Goal: Information Seeking & Learning: Learn about a topic

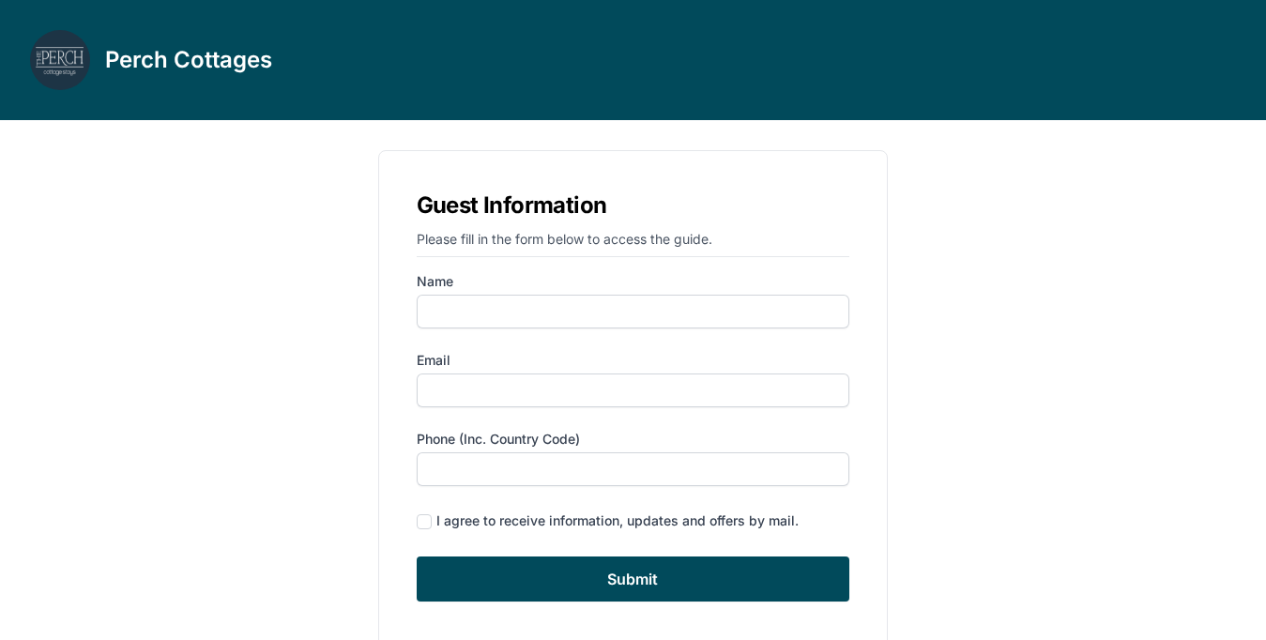
type input "[PERSON_NAME]"
type input "[EMAIL_ADDRESS][DOMAIN_NAME]"
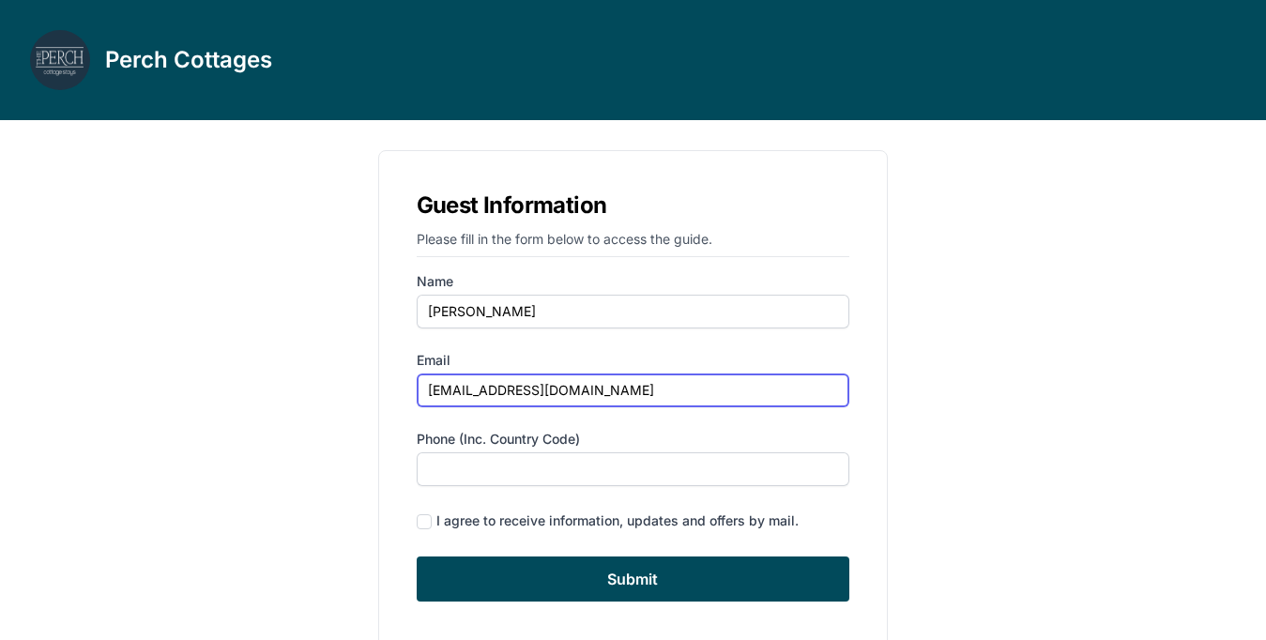
type input "6185310897"
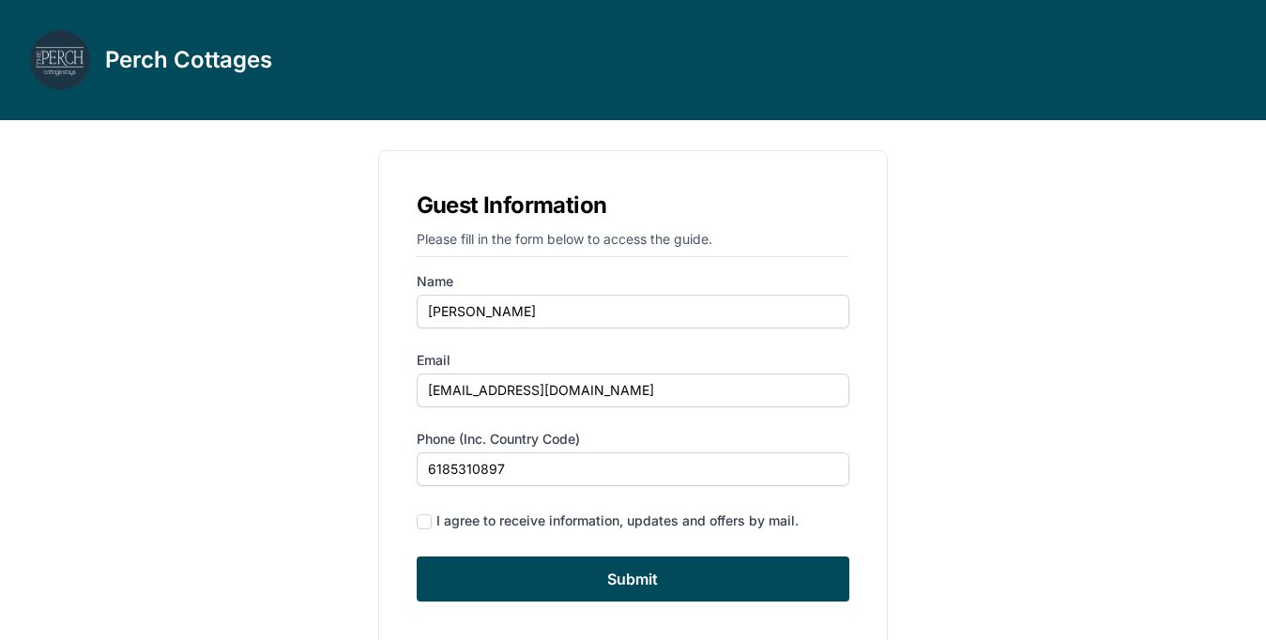
click at [431, 512] on div "I agree to receive information, updates and offers by mail." at bounding box center [633, 520] width 433 height 25
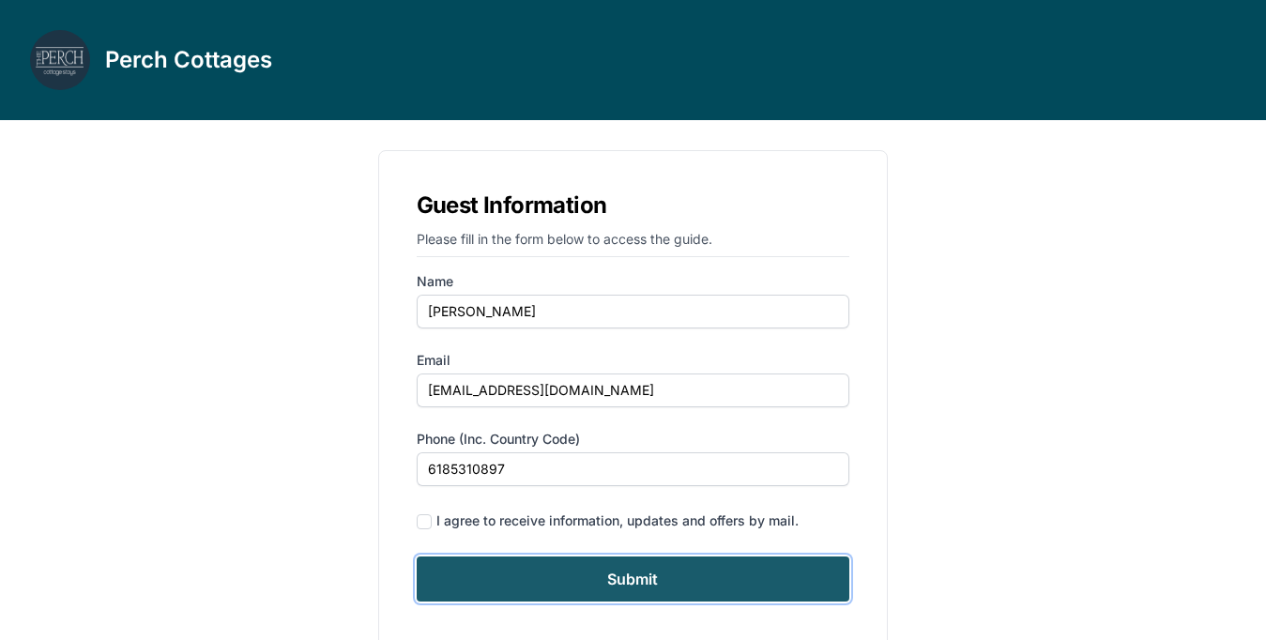
click at [522, 562] on input "Submit" at bounding box center [633, 578] width 433 height 45
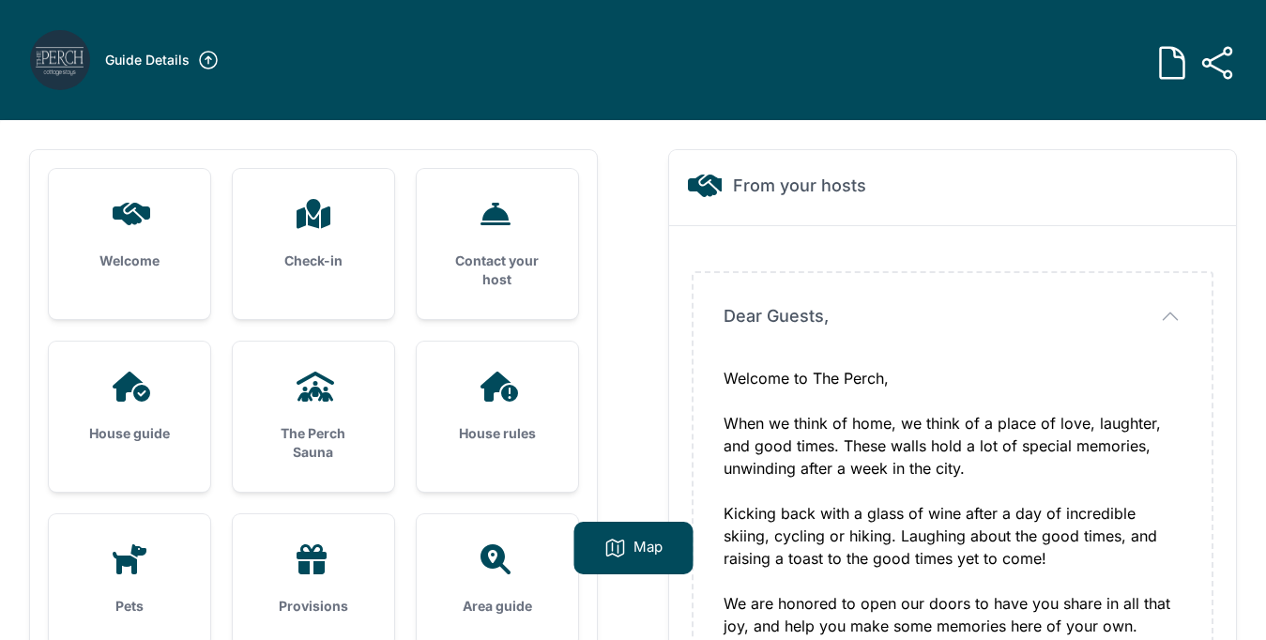
click at [334, 432] on h3 "The Perch Sauna" at bounding box center [313, 443] width 101 height 38
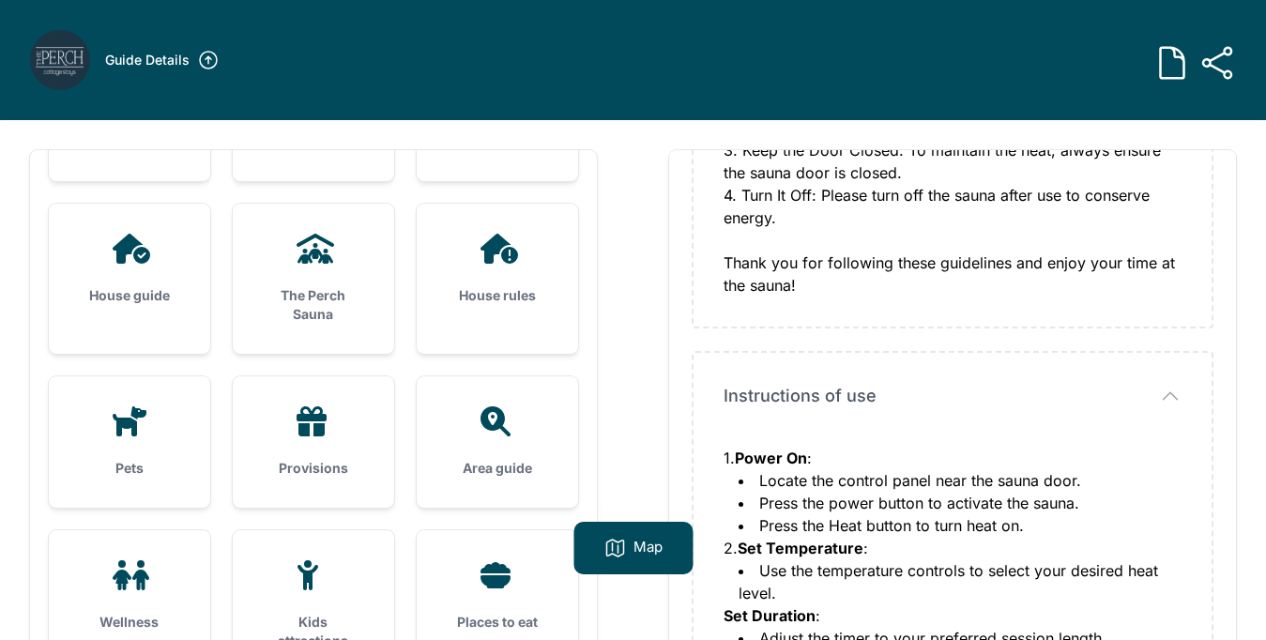
scroll to position [198, 0]
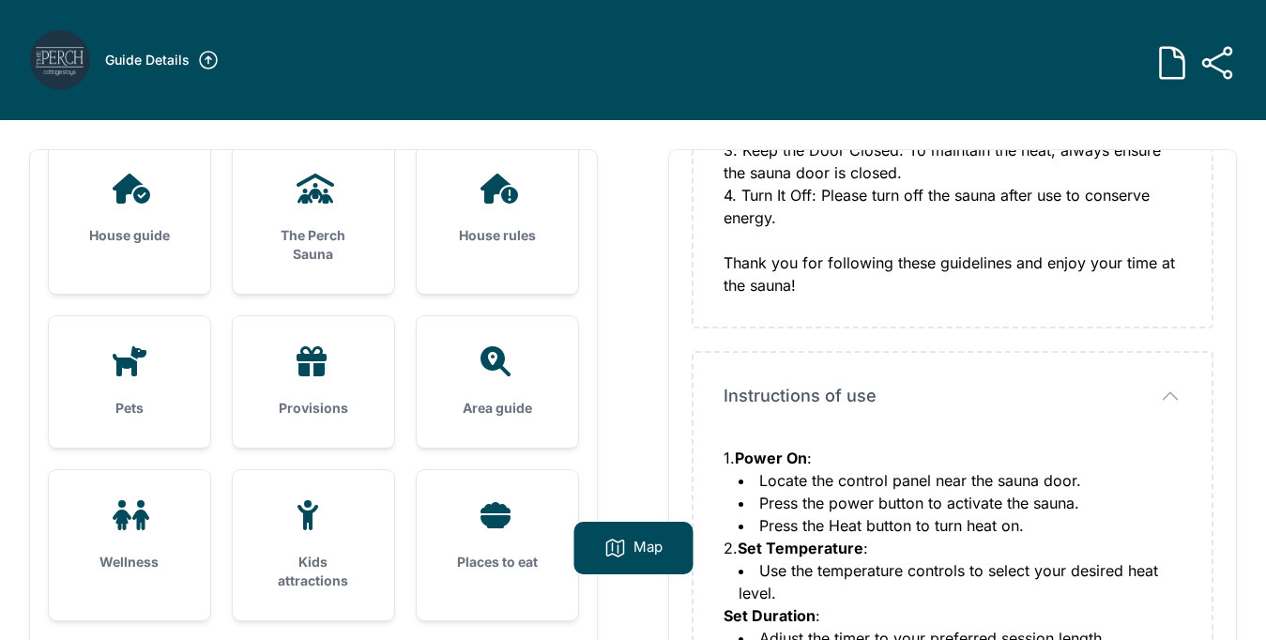
click at [480, 199] on icon at bounding box center [497, 189] width 45 height 30
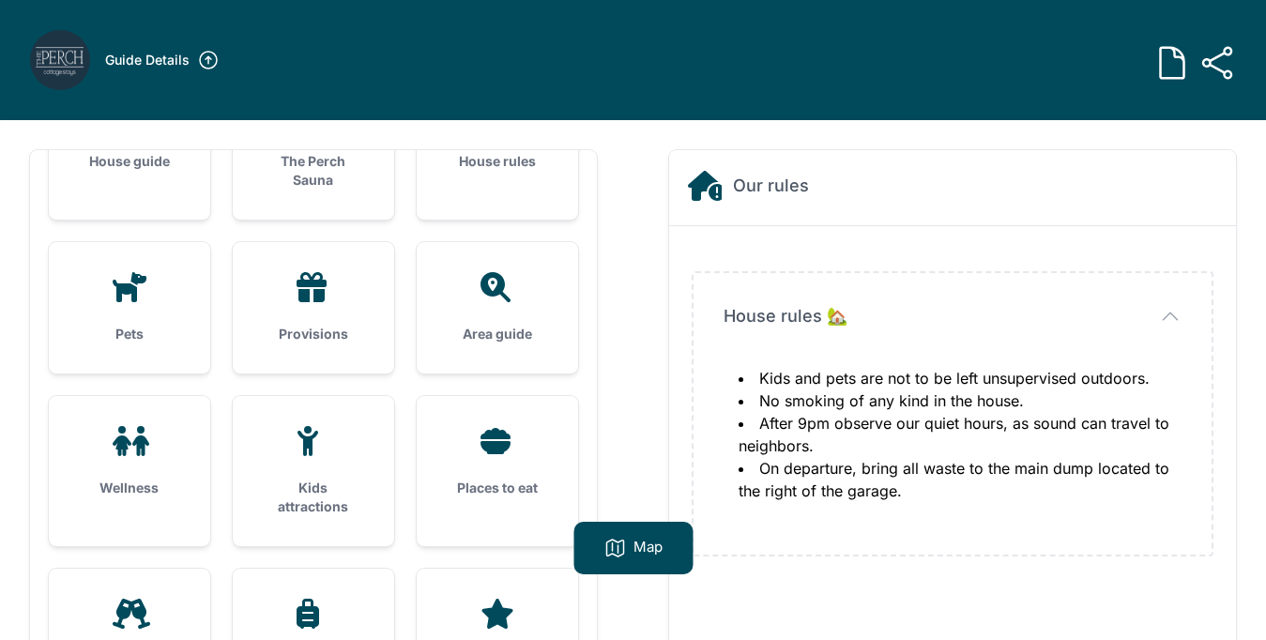
scroll to position [347, 0]
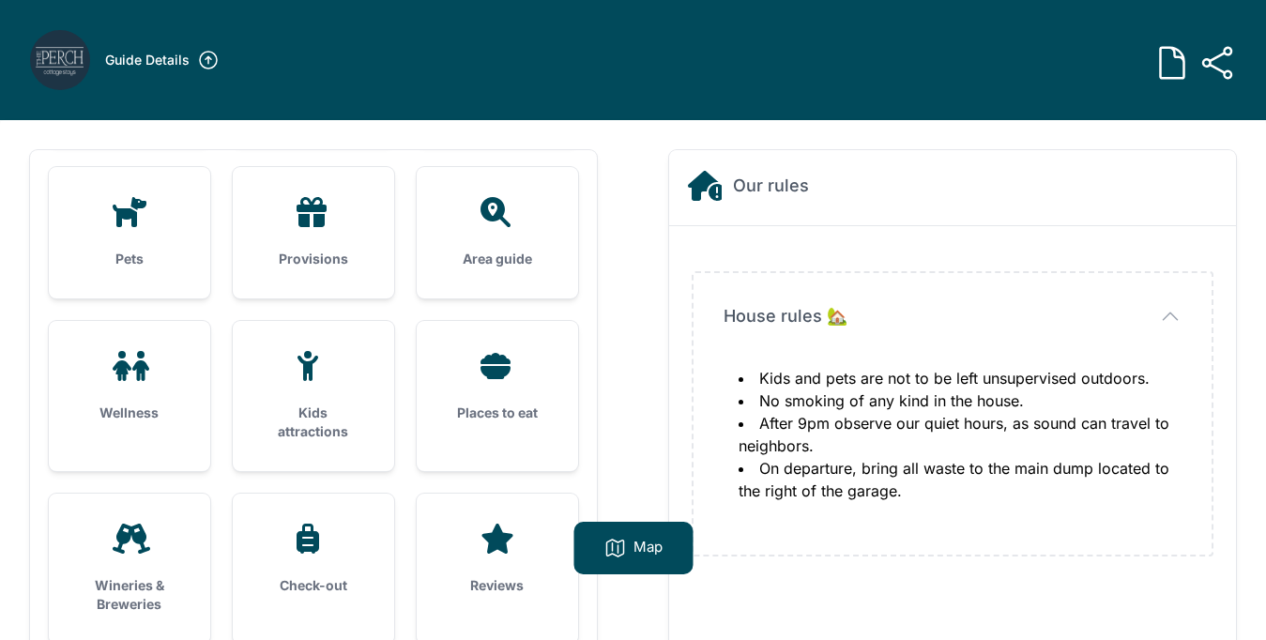
click at [469, 403] on h3 "Places to eat" at bounding box center [497, 412] width 101 height 19
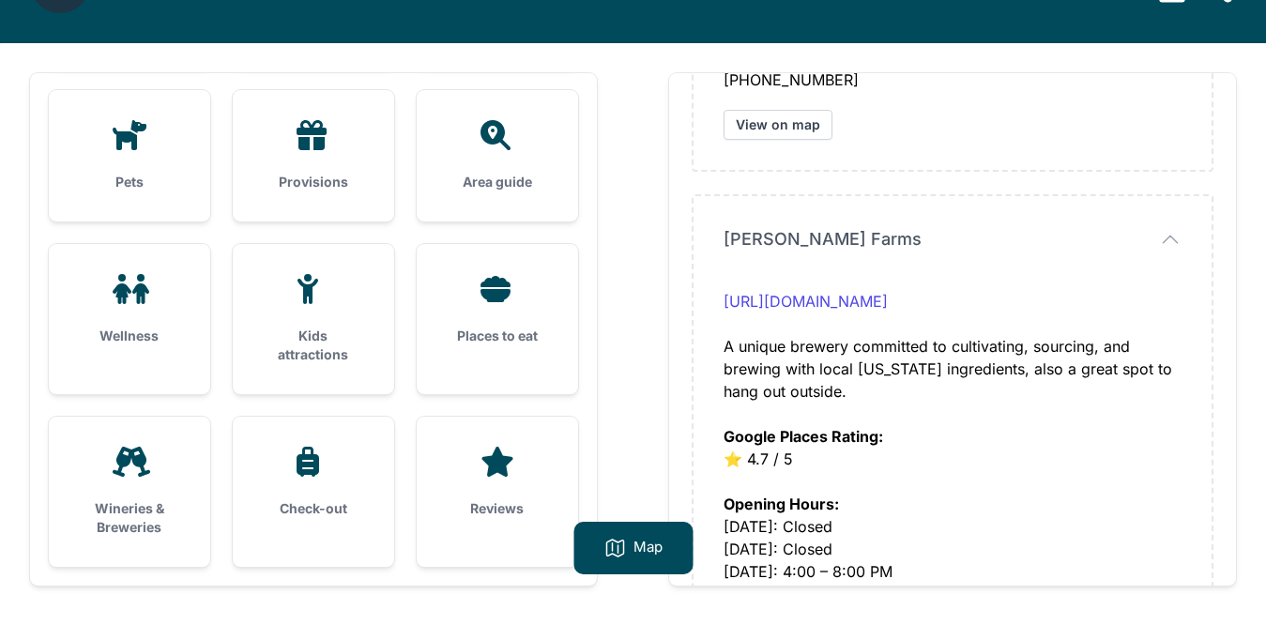
scroll to position [575, 0]
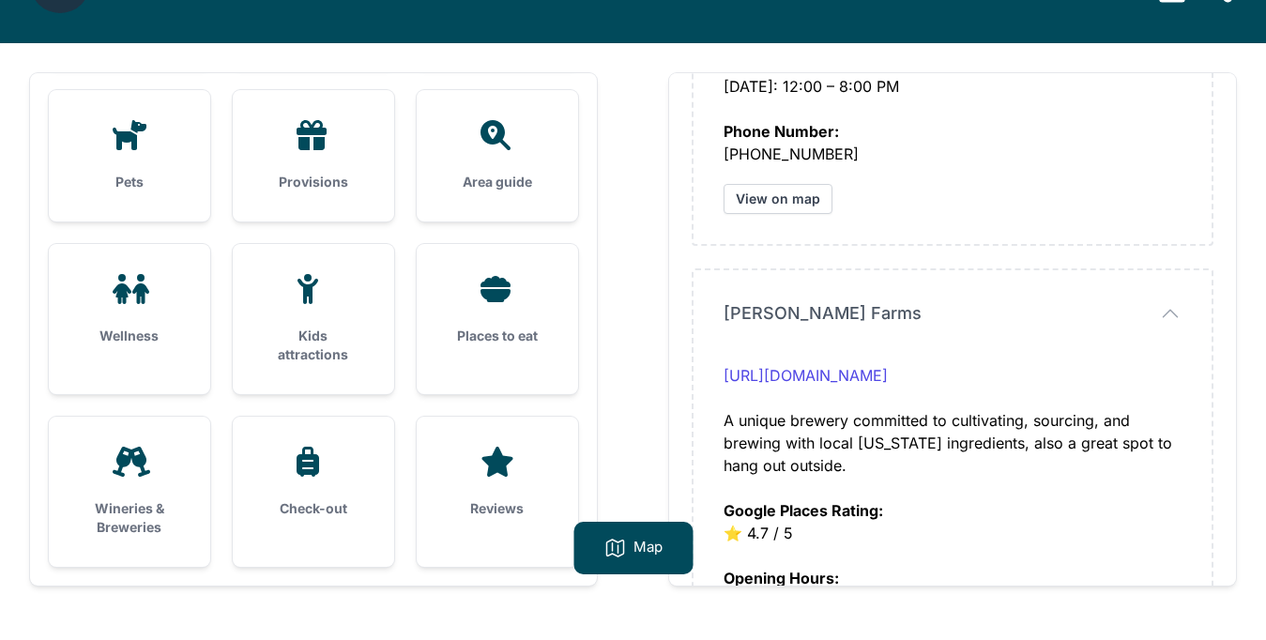
click at [114, 492] on div "Wineries & Breweries" at bounding box center [129, 492] width 161 height 150
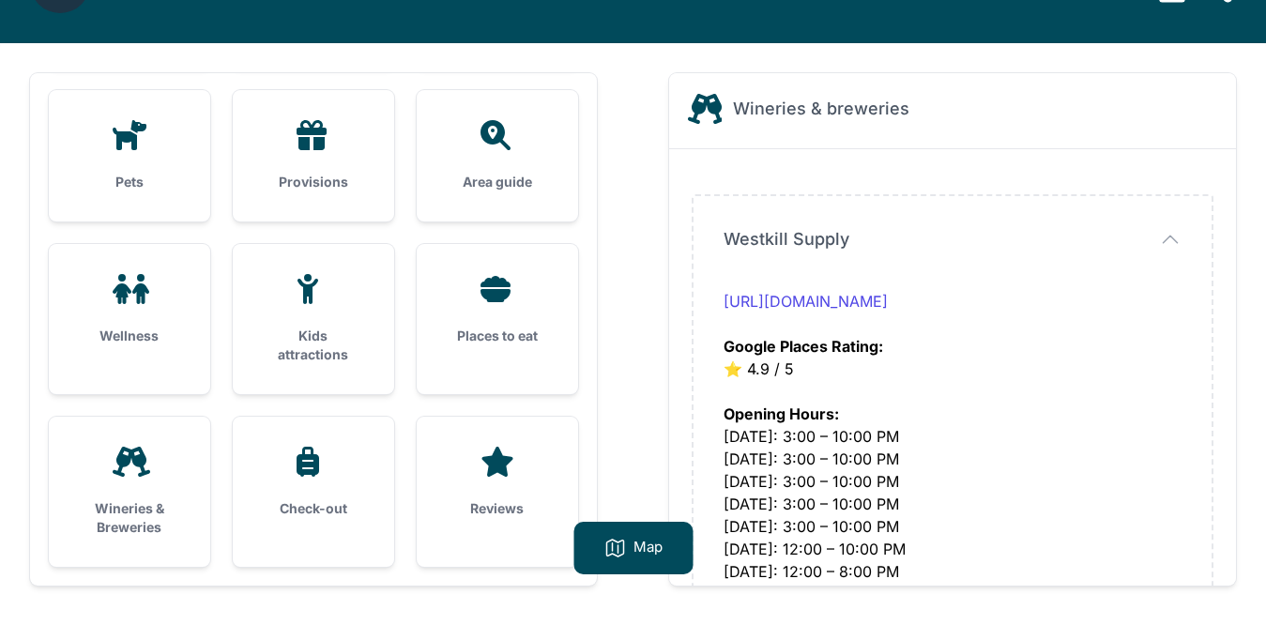
scroll to position [0, 0]
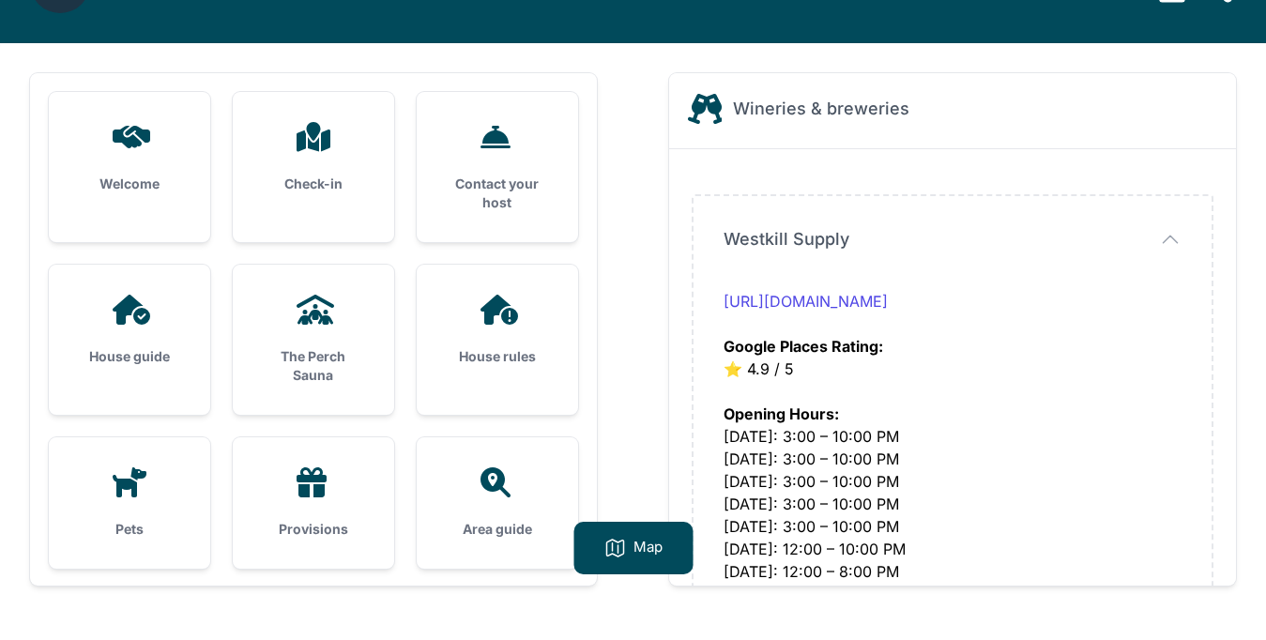
click at [476, 492] on icon at bounding box center [497, 482] width 45 height 30
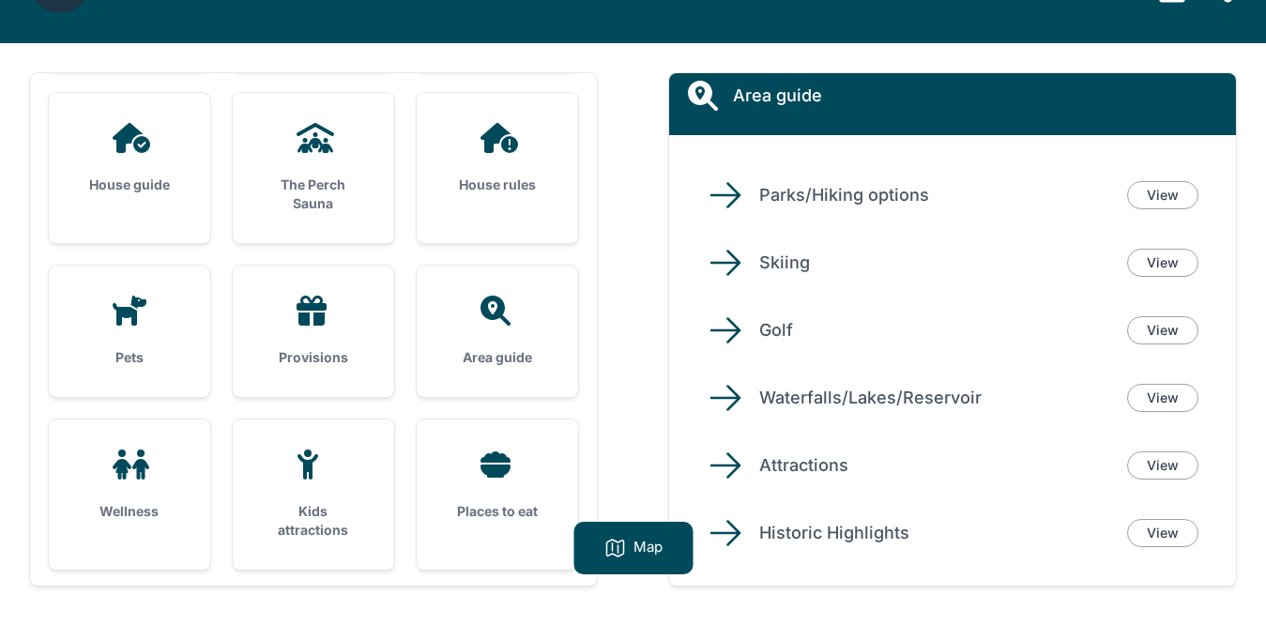
scroll to position [3, 0]
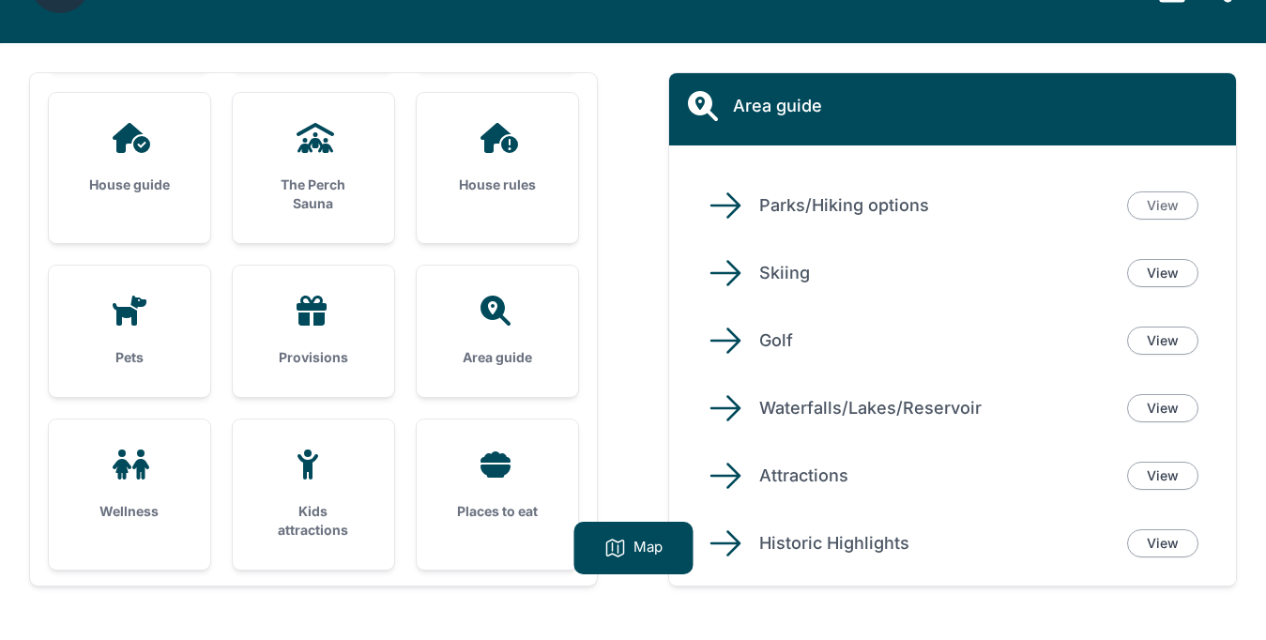
click at [1156, 210] on link "View" at bounding box center [1162, 205] width 71 height 28
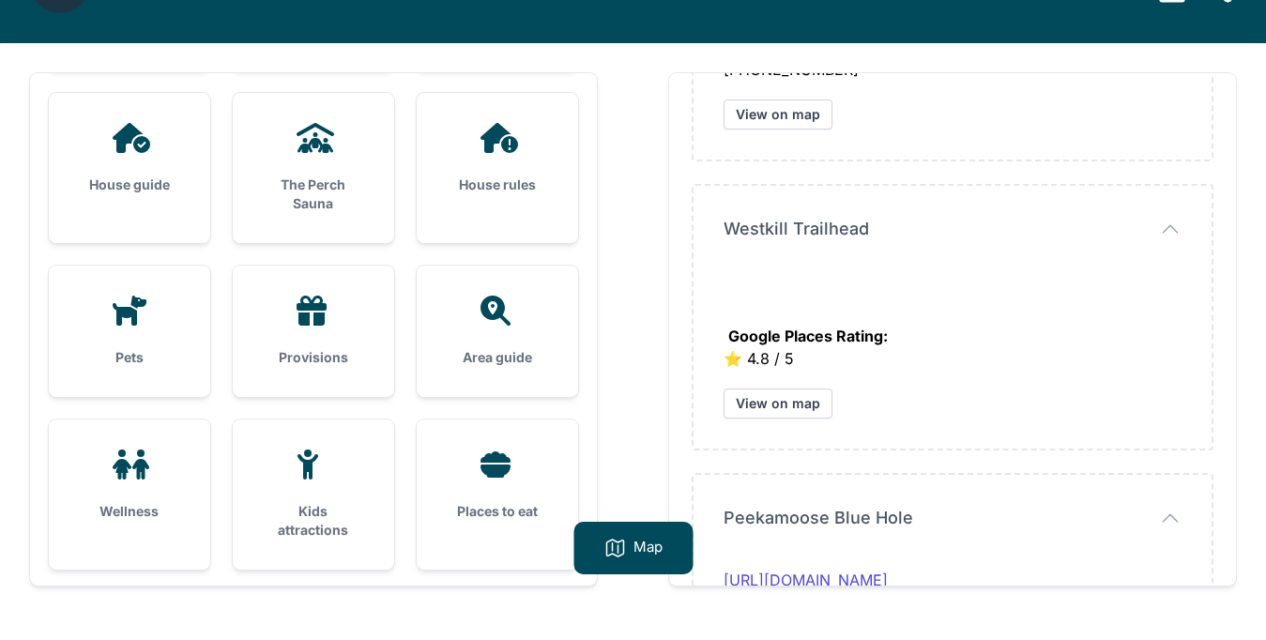
scroll to position [1979, 0]
click at [800, 401] on link "View on map" at bounding box center [777, 402] width 109 height 30
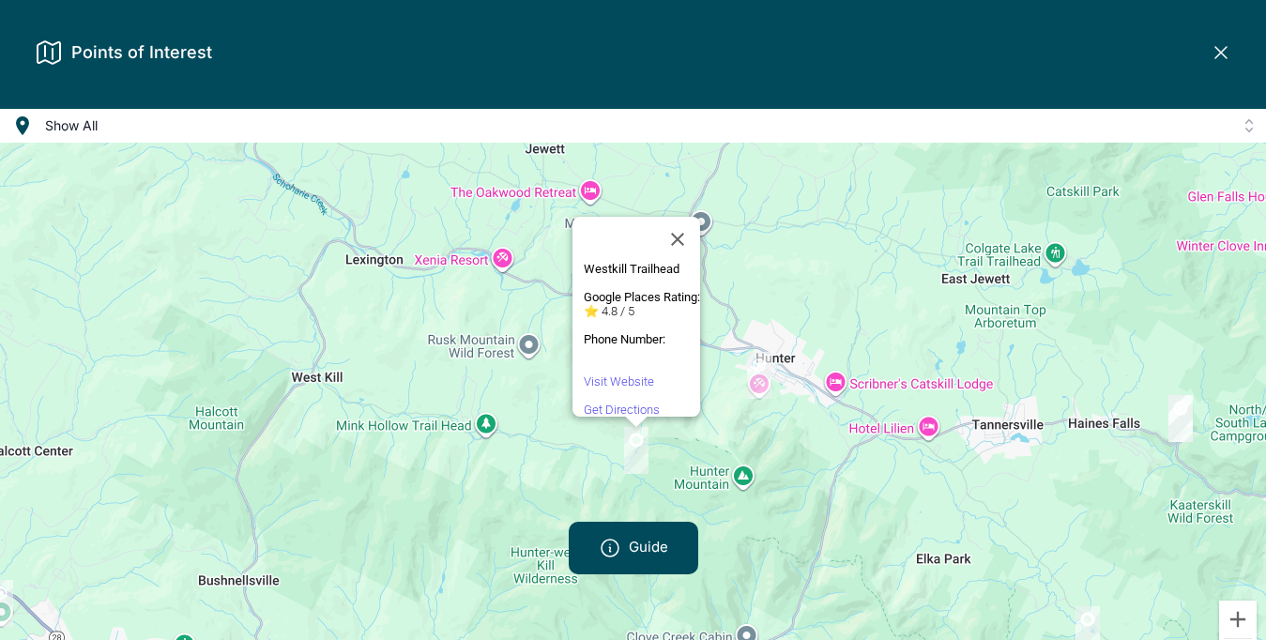
click at [831, 499] on div "Westkill Trailhead Google Places Rating: ⭐️ 4.8 / 5 Phone Number: Visit Website…" at bounding box center [633, 421] width 1266 height 556
click at [692, 228] on button "Close" at bounding box center [677, 239] width 45 height 45
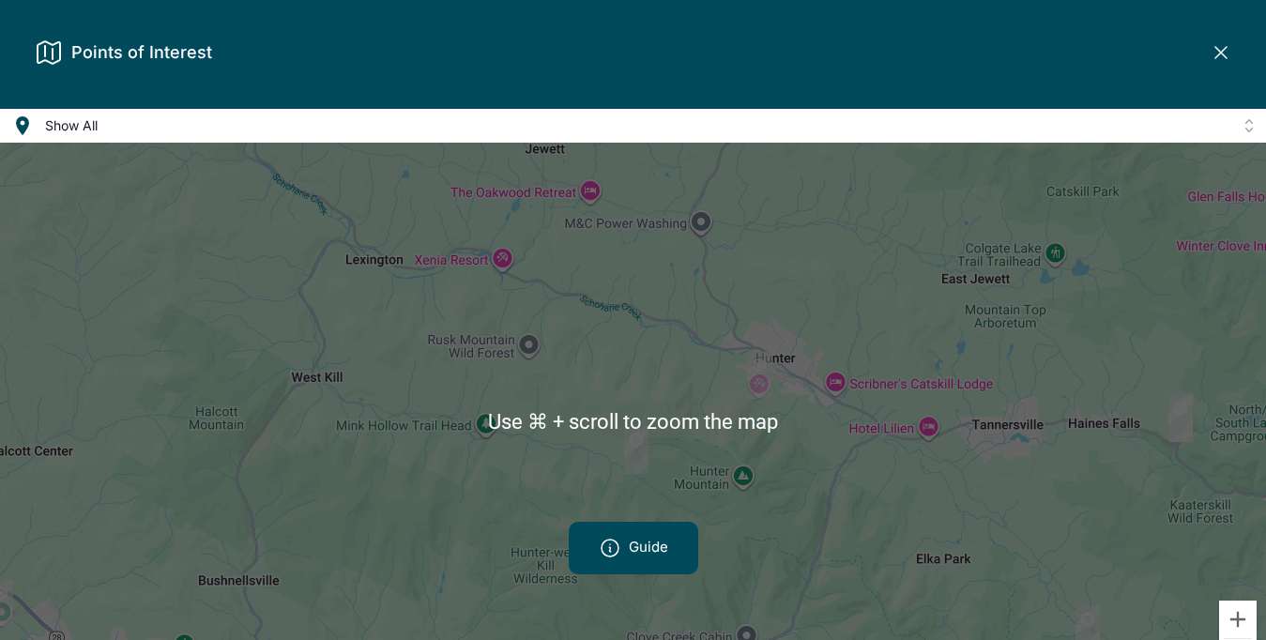
scroll to position [60, 0]
